Goal: Find specific page/section: Find specific page/section

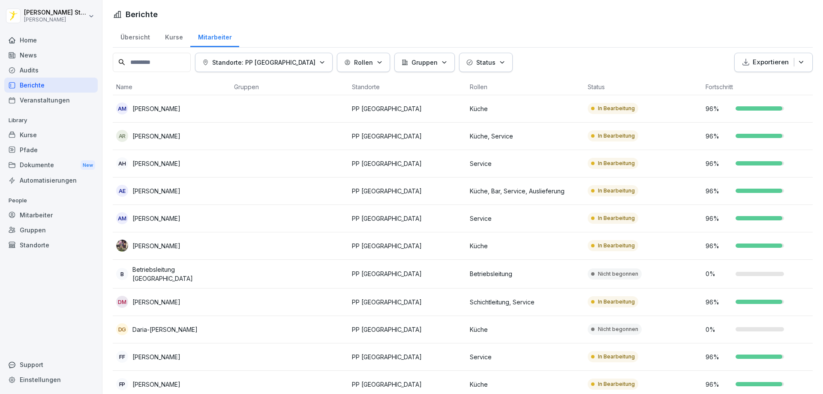
click at [33, 42] on div "Home" at bounding box center [50, 40] width 93 height 15
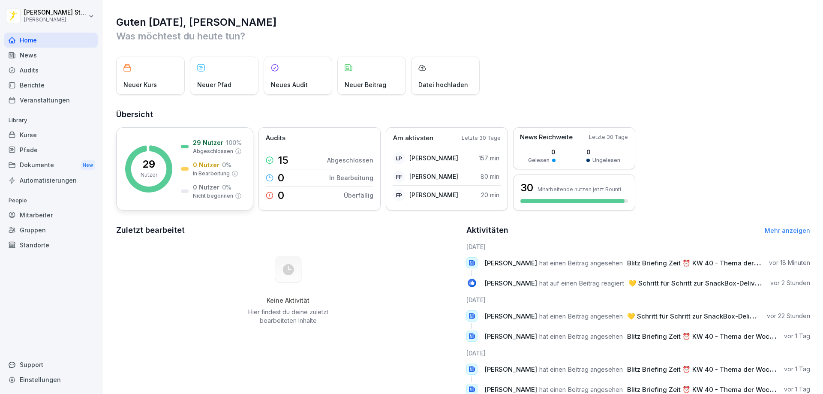
click at [163, 155] on icon at bounding box center [148, 168] width 47 height 47
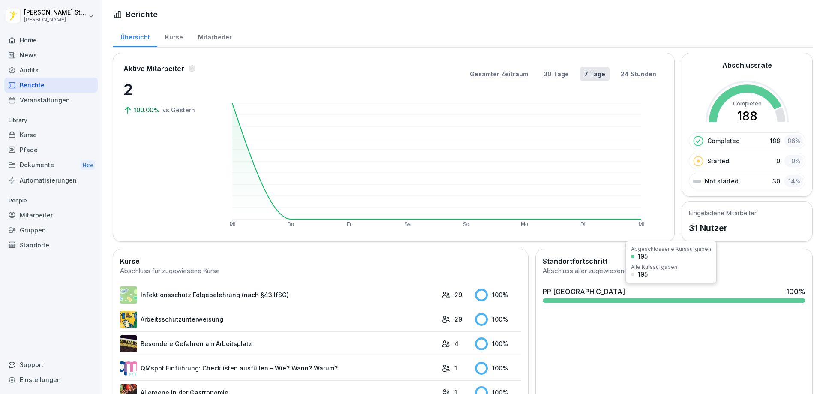
click at [687, 297] on div "PP [GEOGRAPHIC_DATA] 100 %" at bounding box center [673, 294] width 269 height 23
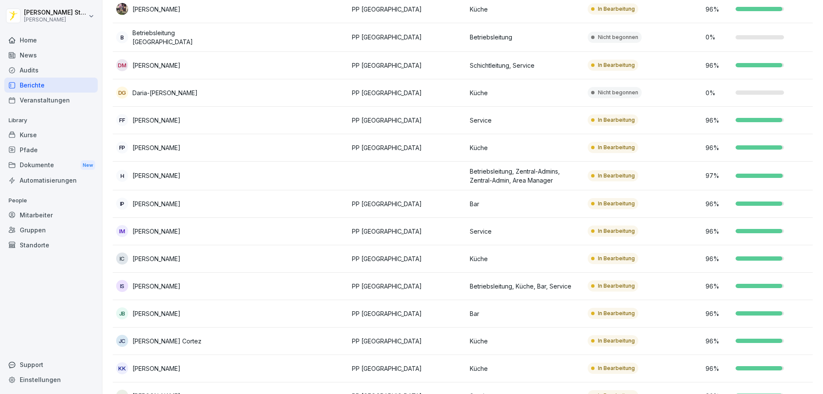
scroll to position [257, 0]
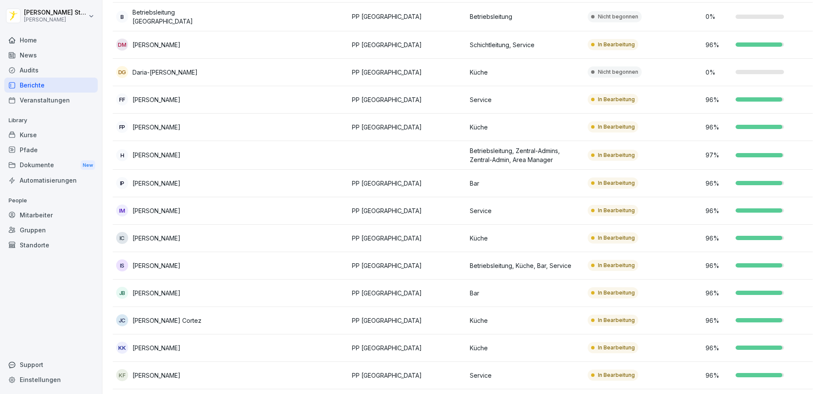
click at [164, 263] on p "[PERSON_NAME]" at bounding box center [156, 265] width 48 height 9
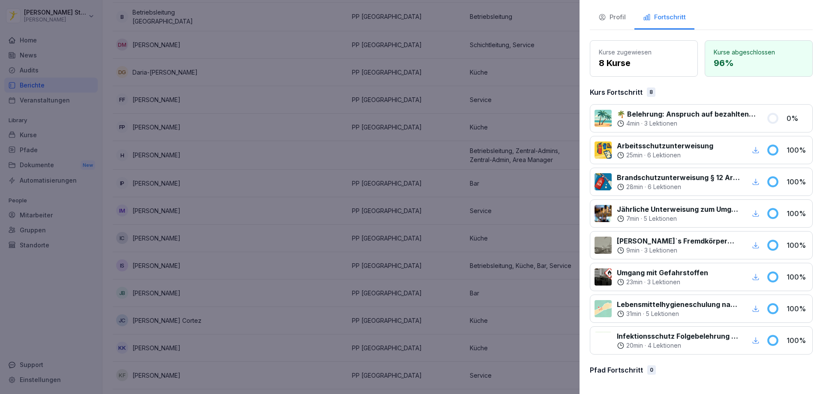
scroll to position [0, 0]
